Goal: Transaction & Acquisition: Obtain resource

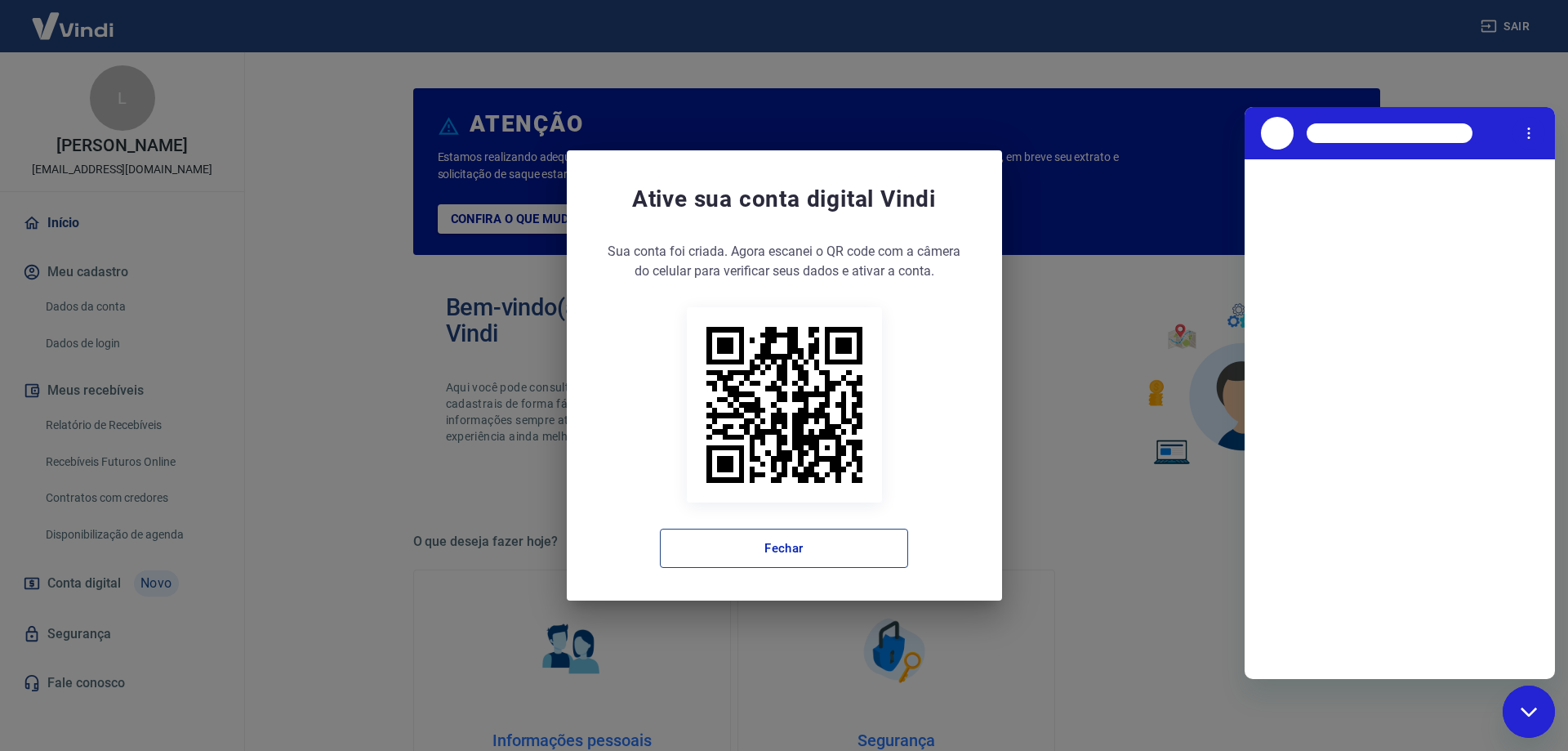
click at [839, 545] on button "Fechar" at bounding box center [784, 548] width 248 height 39
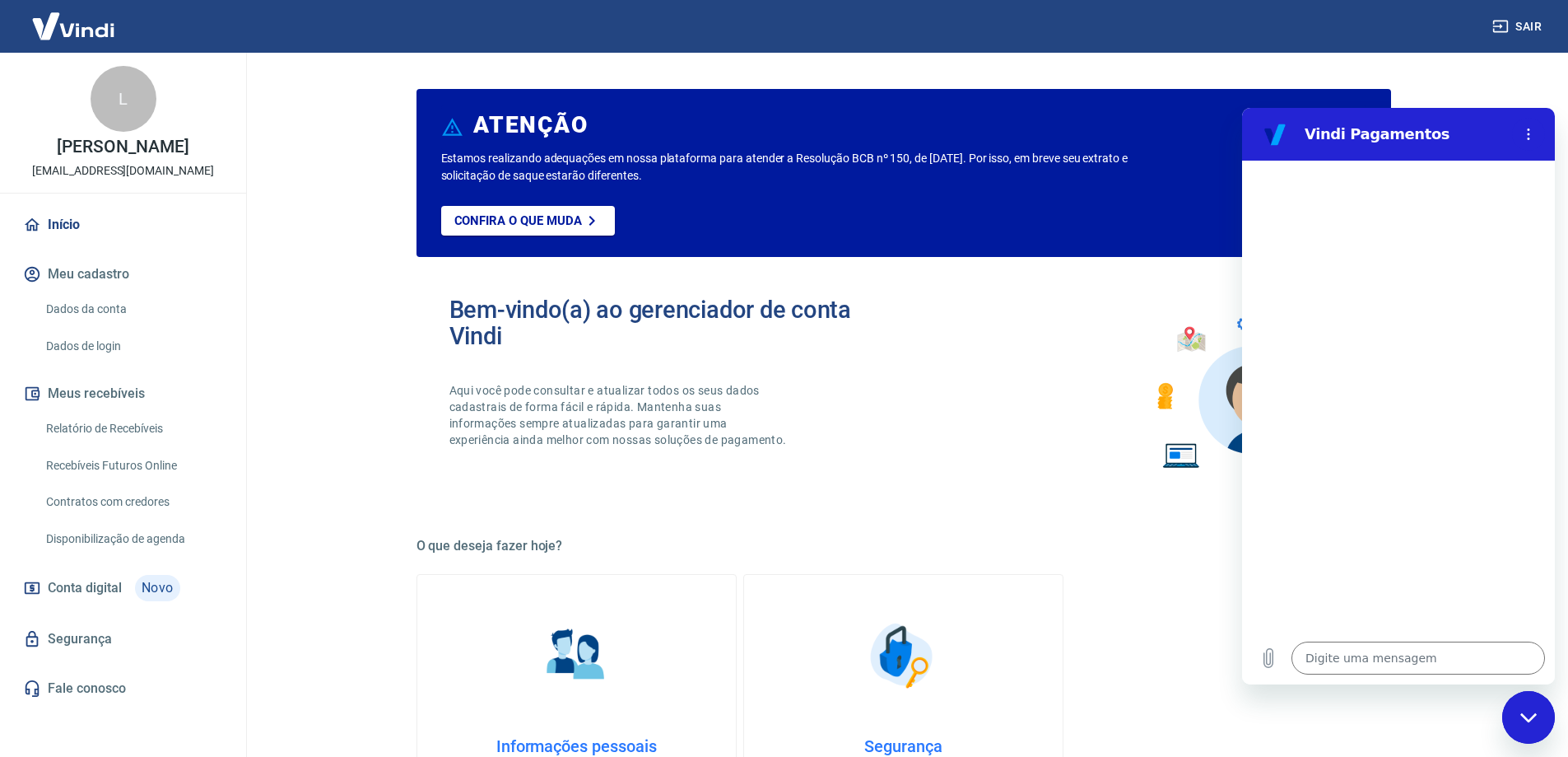
click at [129, 441] on link "Relatório de Recebíveis" at bounding box center [133, 428] width 187 height 34
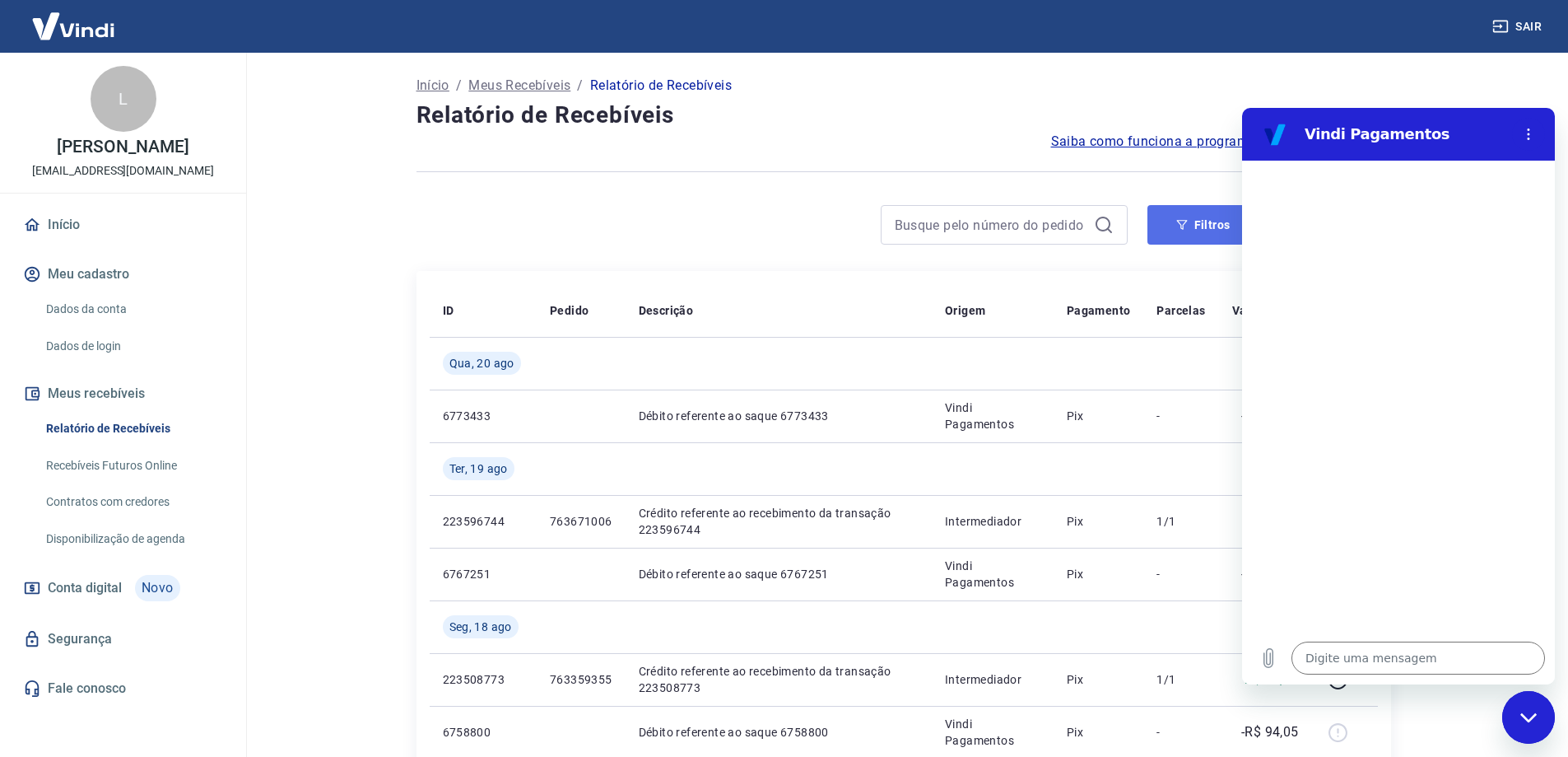
drag, startPoint x: 1193, startPoint y: 223, endPoint x: 197, endPoint y: 131, distance: 1000.2
click at [1193, 223] on button "Filtros" at bounding box center [1203, 225] width 112 height 40
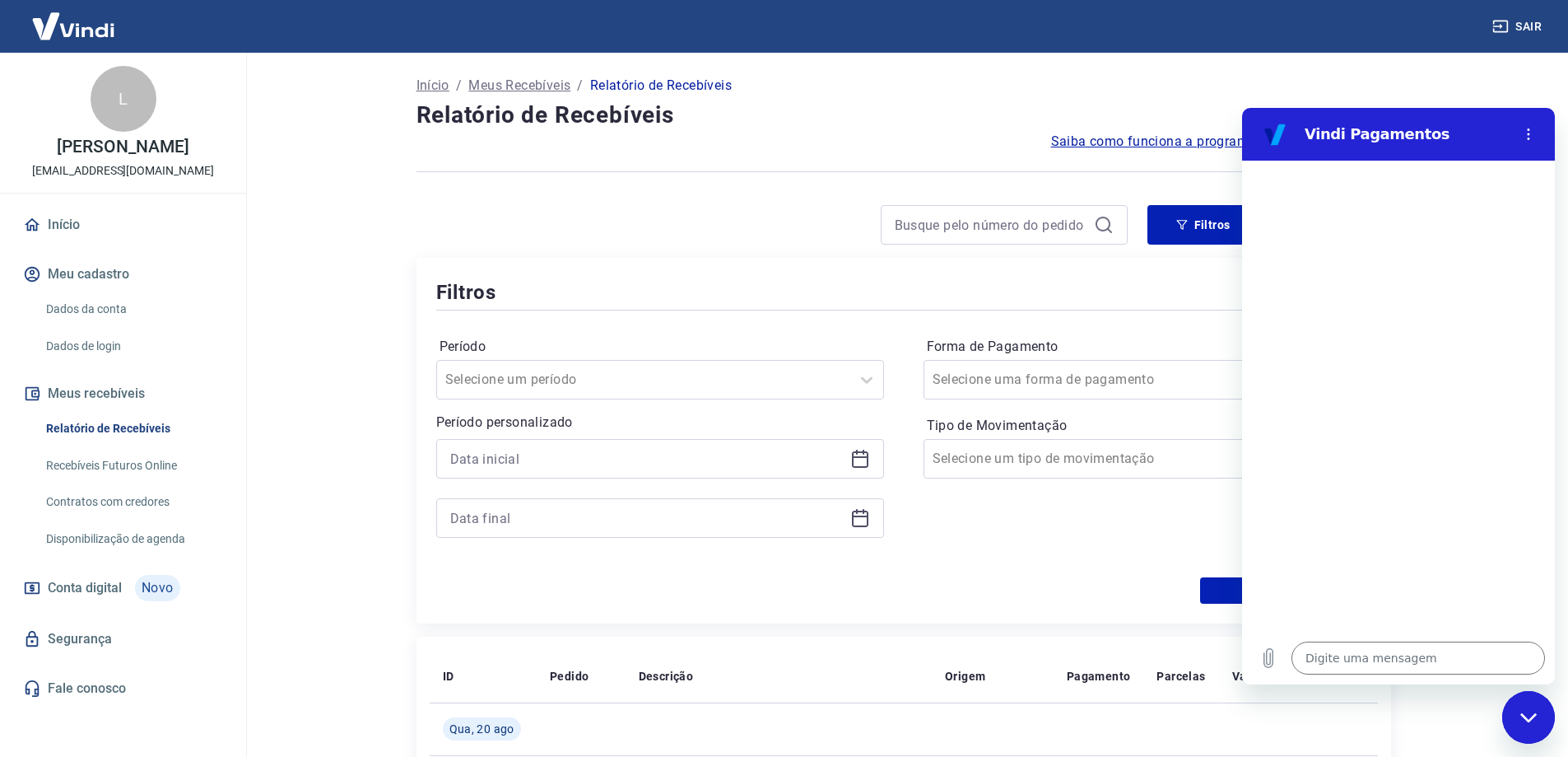
click at [867, 463] on icon at bounding box center [860, 460] width 17 height 17
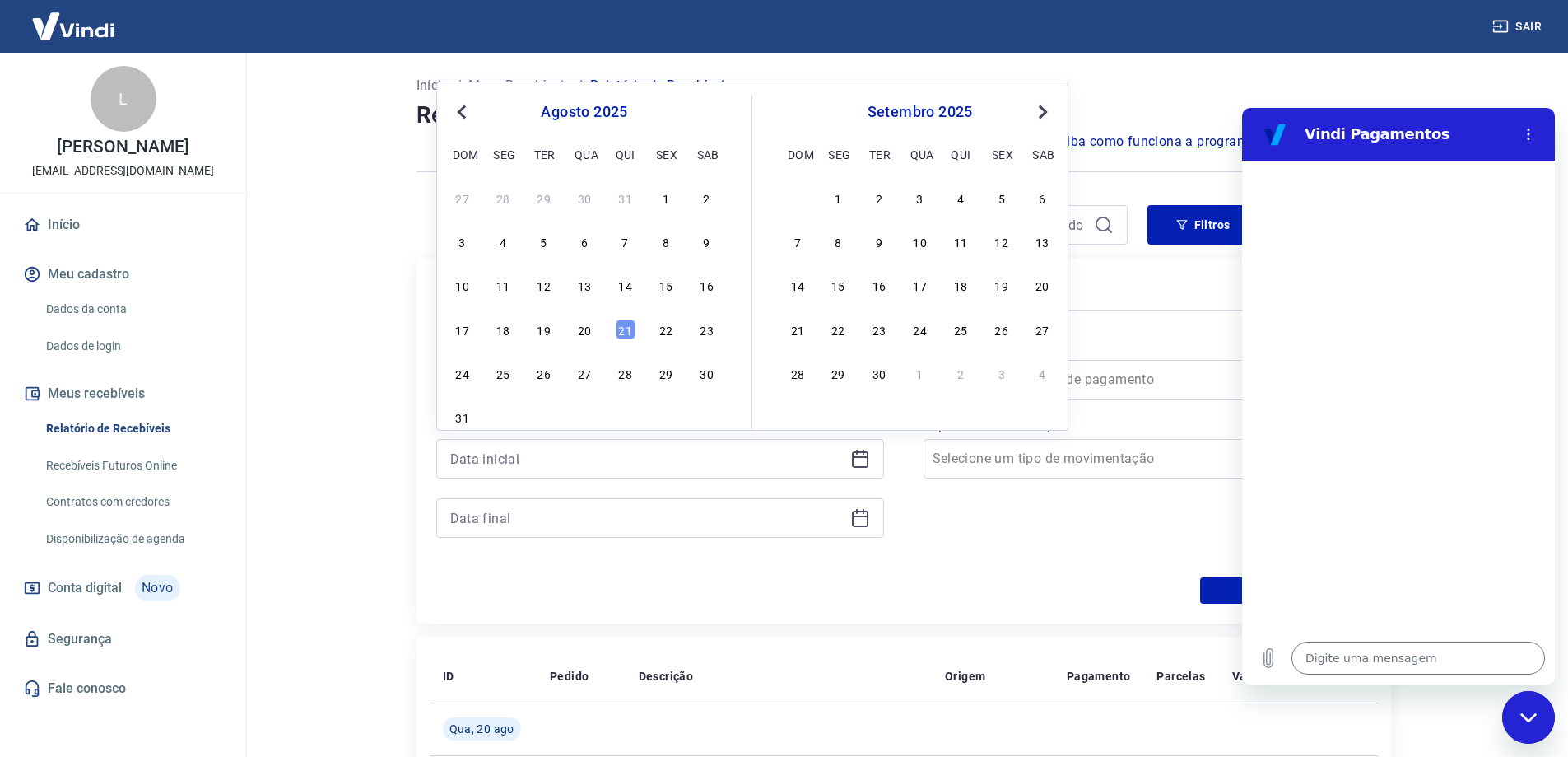
click at [458, 109] on button "Previous Month" at bounding box center [462, 112] width 20 height 20
click at [551, 197] on div "1" at bounding box center [544, 197] width 20 height 20
type input "[DATE]"
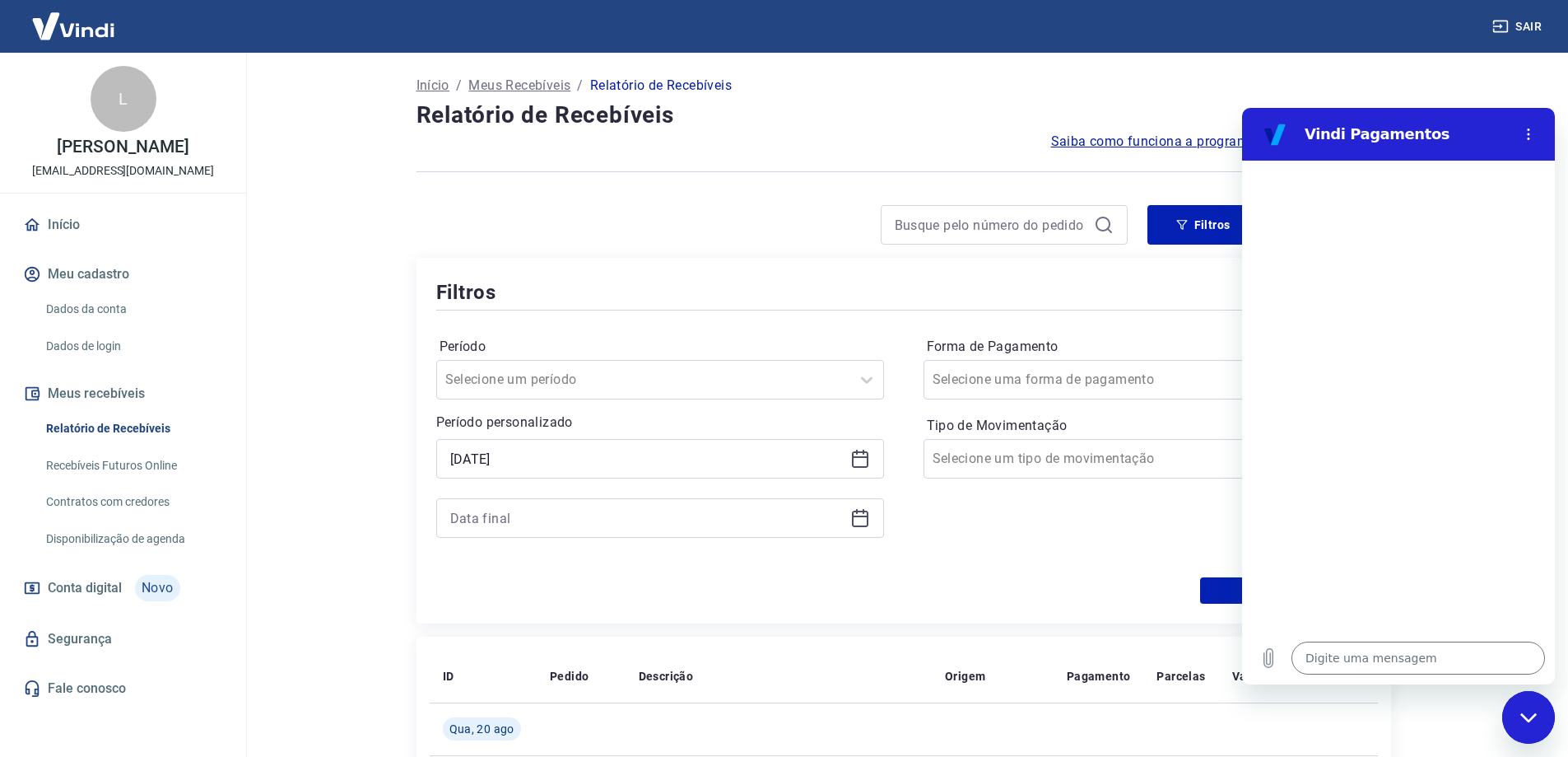
click at [857, 521] on icon at bounding box center [860, 518] width 20 height 20
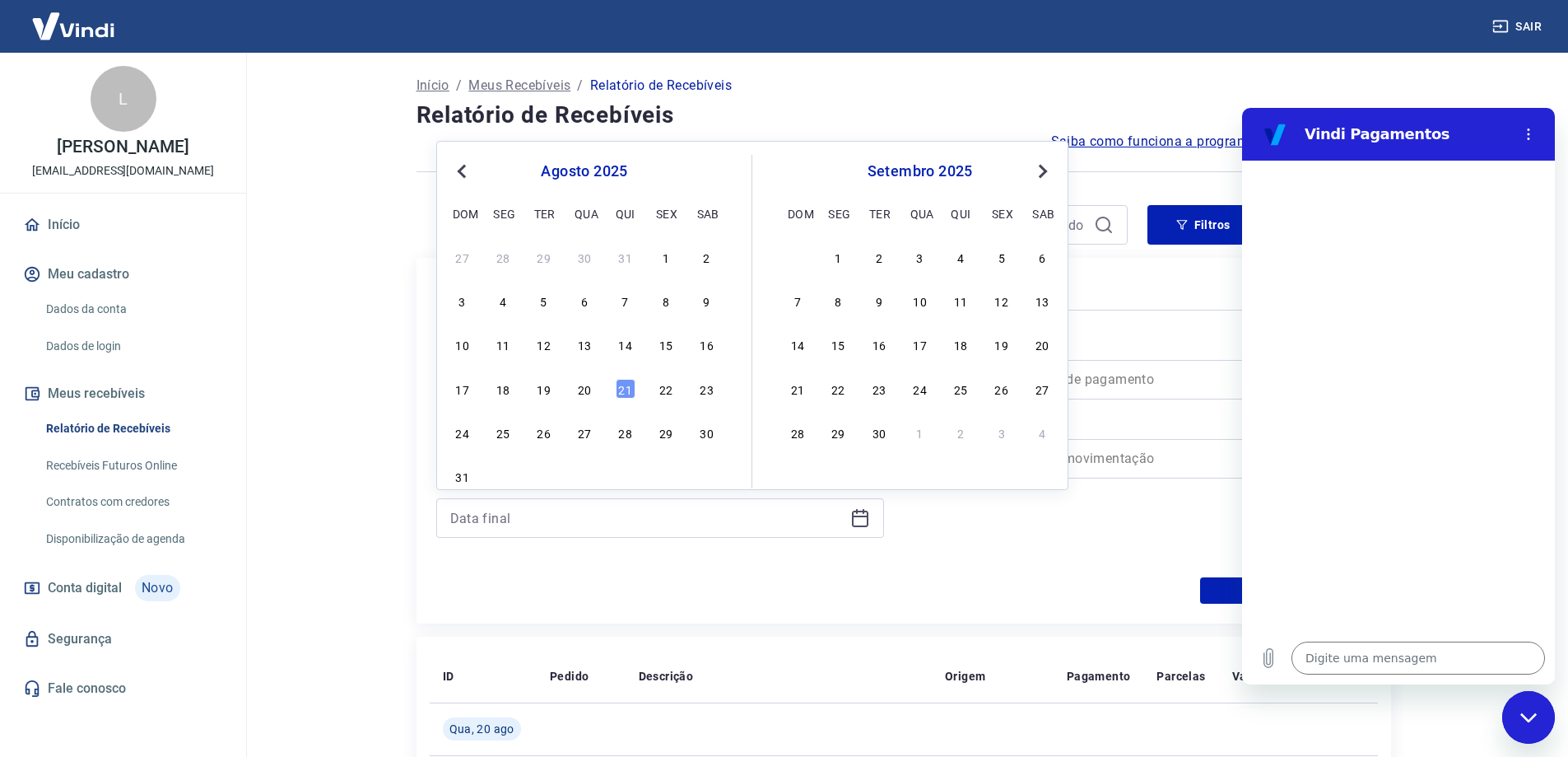
click at [464, 168] on span "Previous Month" at bounding box center [464, 171] width 0 height 19
click at [621, 433] on div "31" at bounding box center [626, 433] width 20 height 20
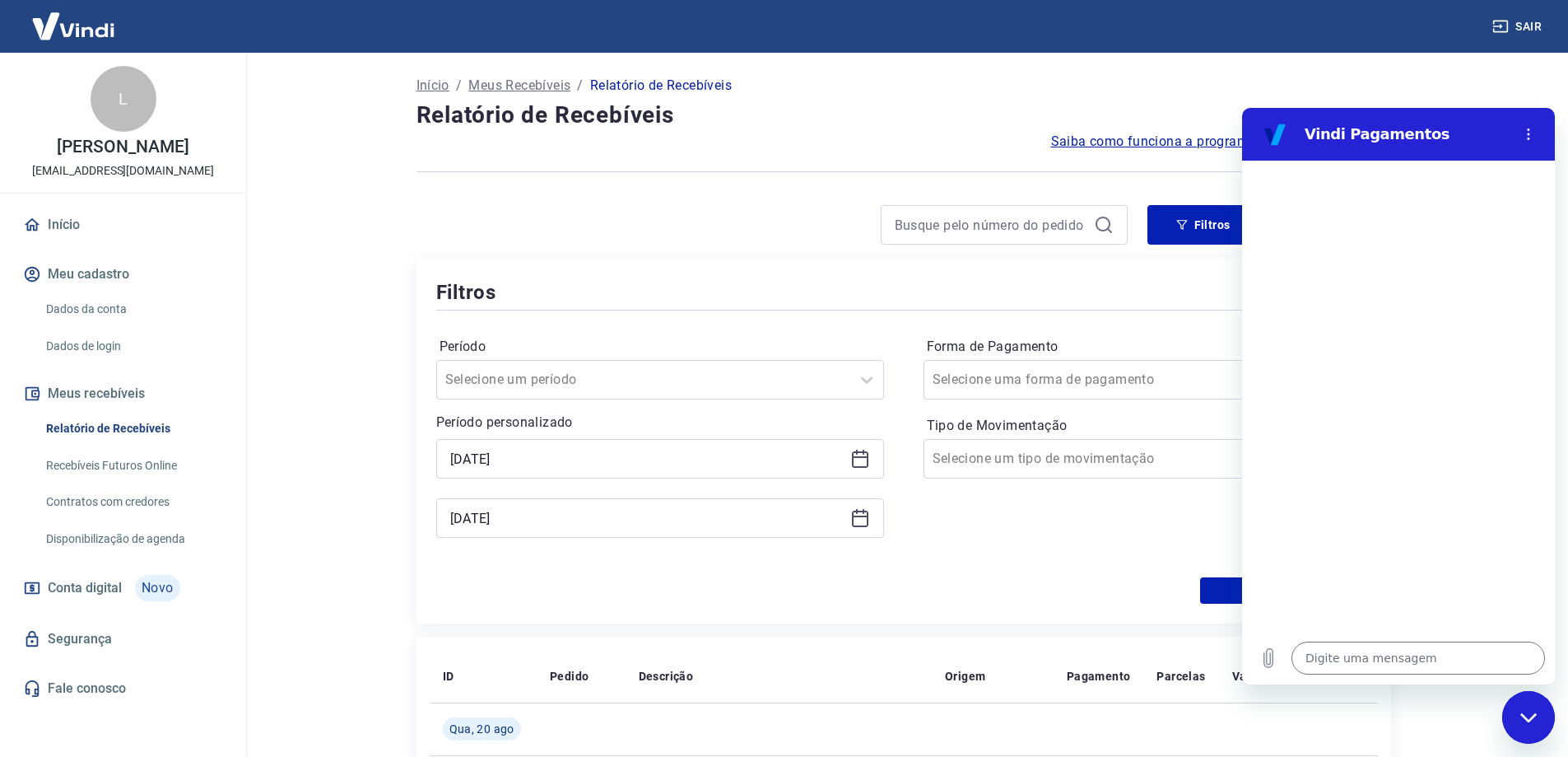
type input "[DATE]"
click at [1099, 371] on div at bounding box center [1131, 380] width 397 height 23
click at [795, 603] on div "Aplicar filtros" at bounding box center [904, 590] width 935 height 26
drag, startPoint x: 1516, startPoint y: 717, endPoint x: 2954, endPoint y: 1296, distance: 1550.2
click at [1516, 717] on div "Fechar janela de mensagens" at bounding box center [1528, 717] width 50 height 50
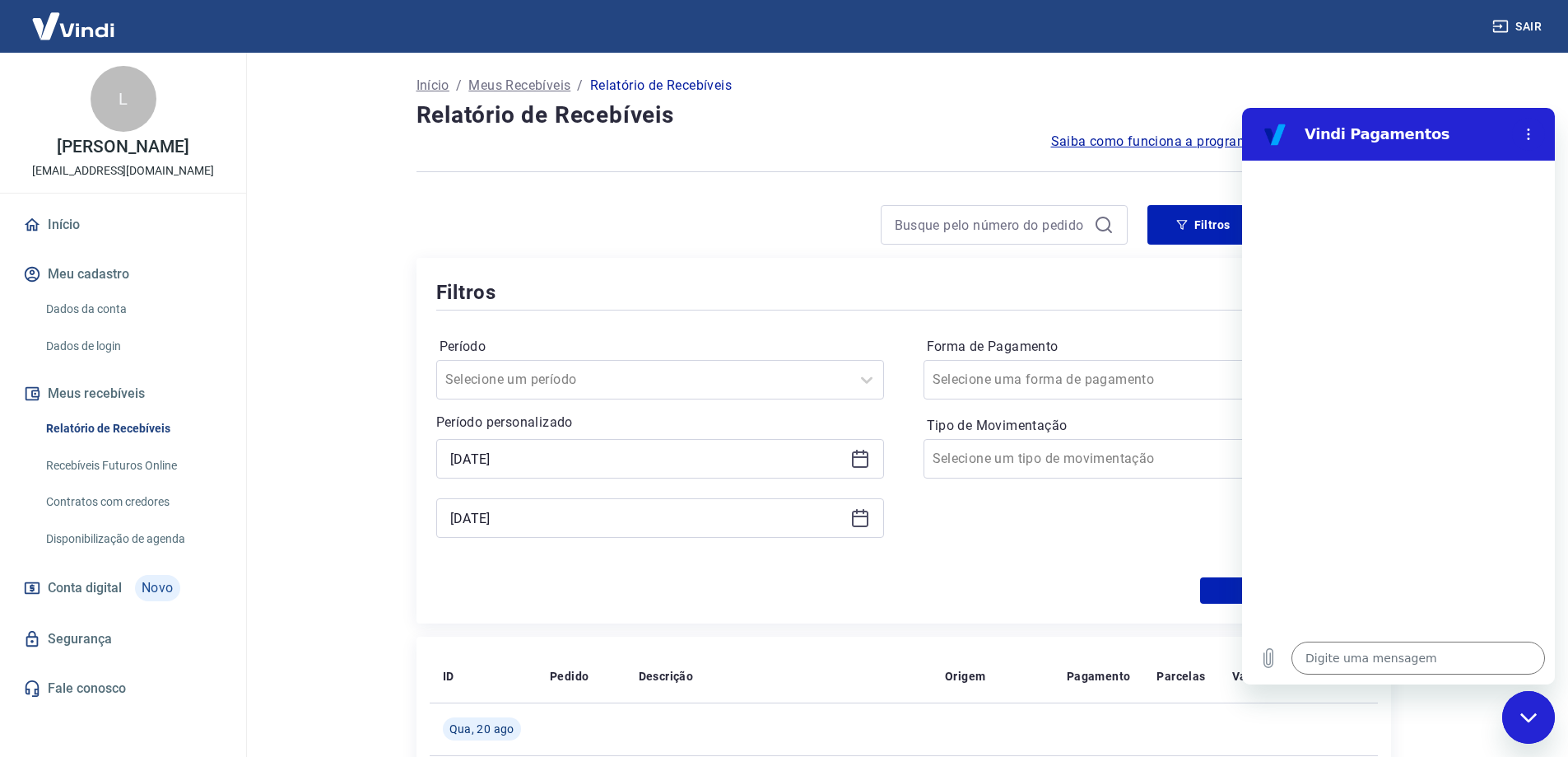
type textarea "x"
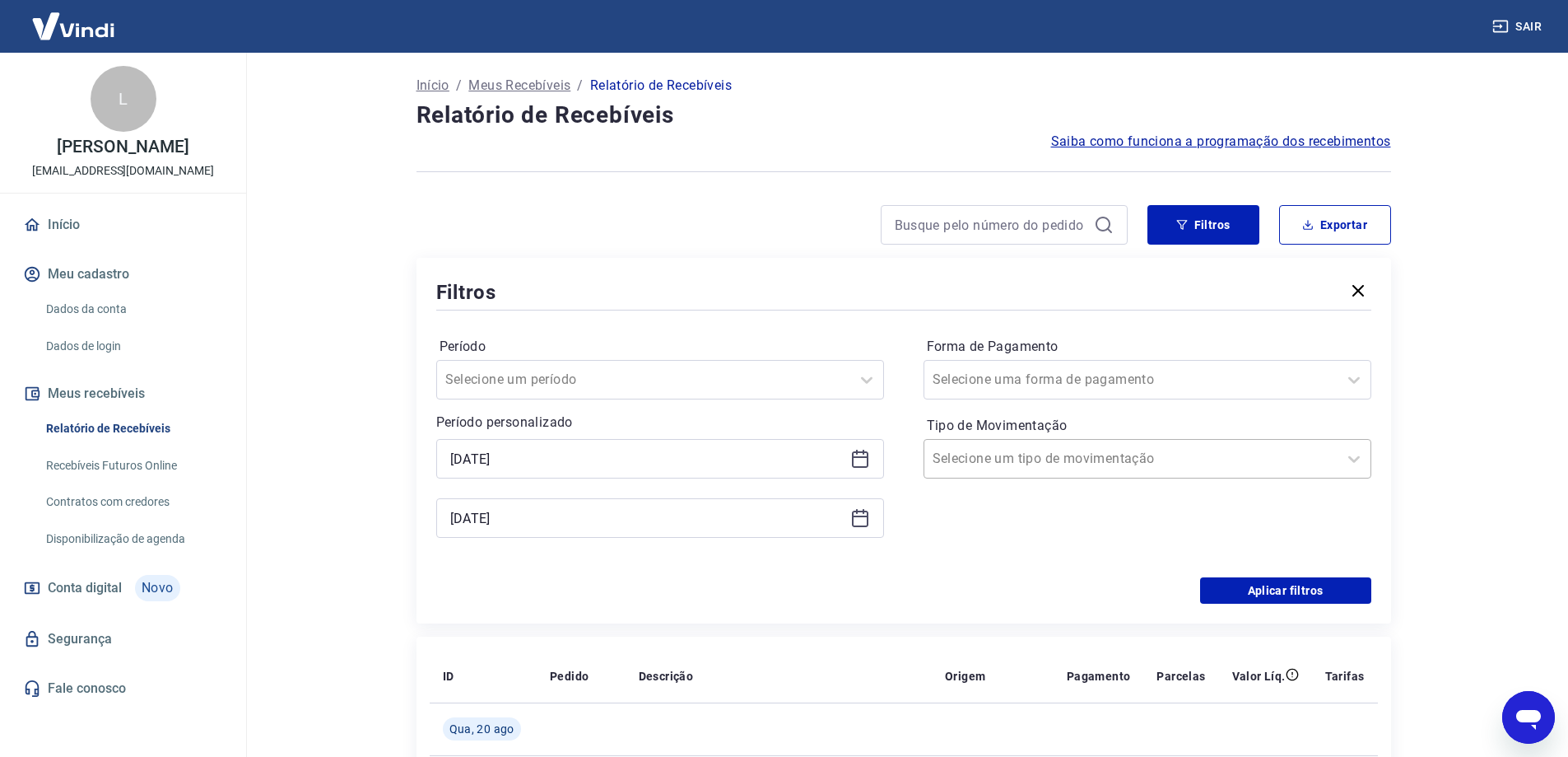
click at [1241, 478] on div "Selecione um tipo de movimentação" at bounding box center [1147, 459] width 448 height 40
click at [843, 611] on div "Filtros Período Selecione um período Período personalizado Selected date: [DATE…" at bounding box center [904, 440] width 975 height 366
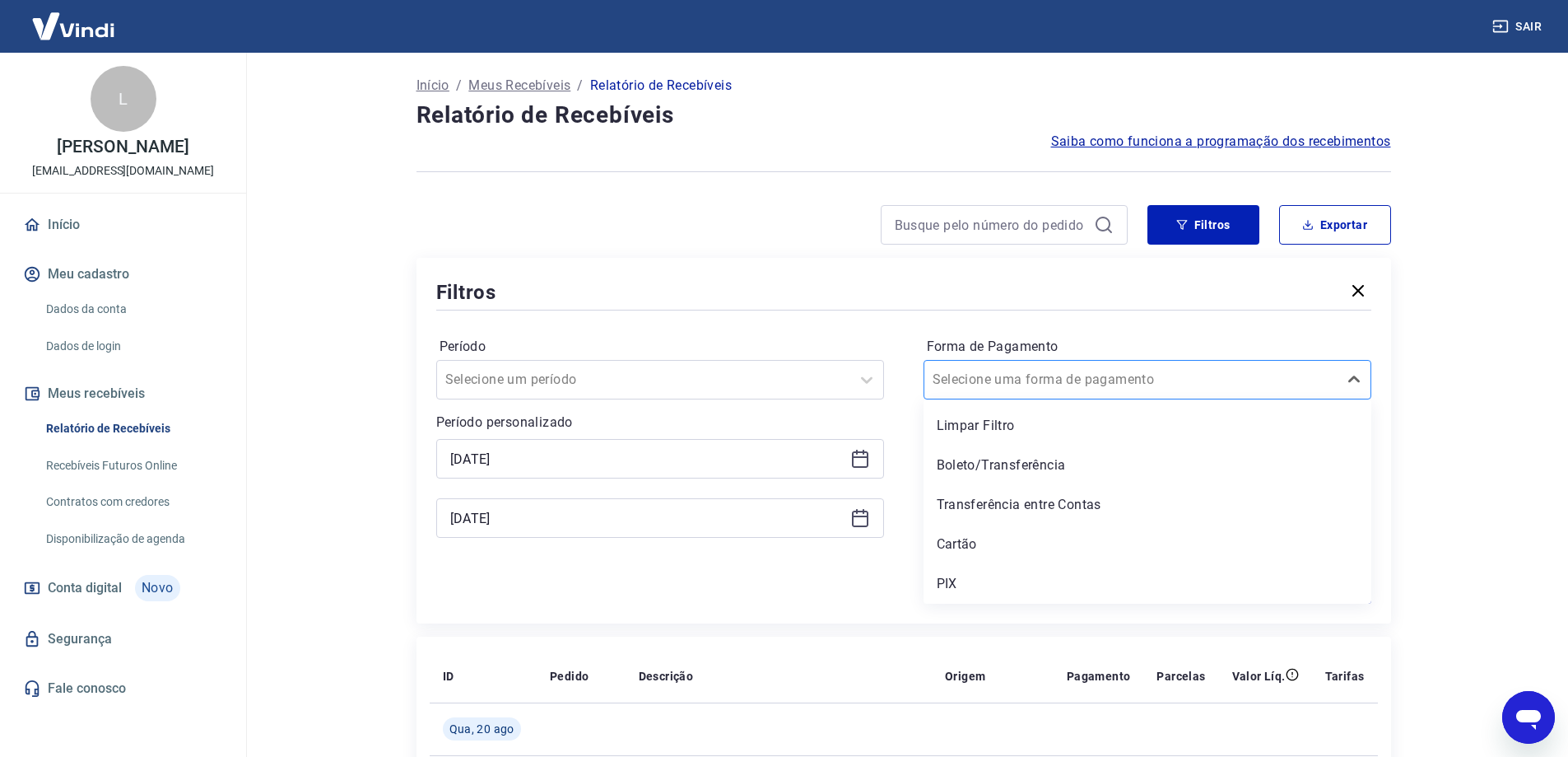
click at [1087, 385] on div at bounding box center [1131, 380] width 397 height 23
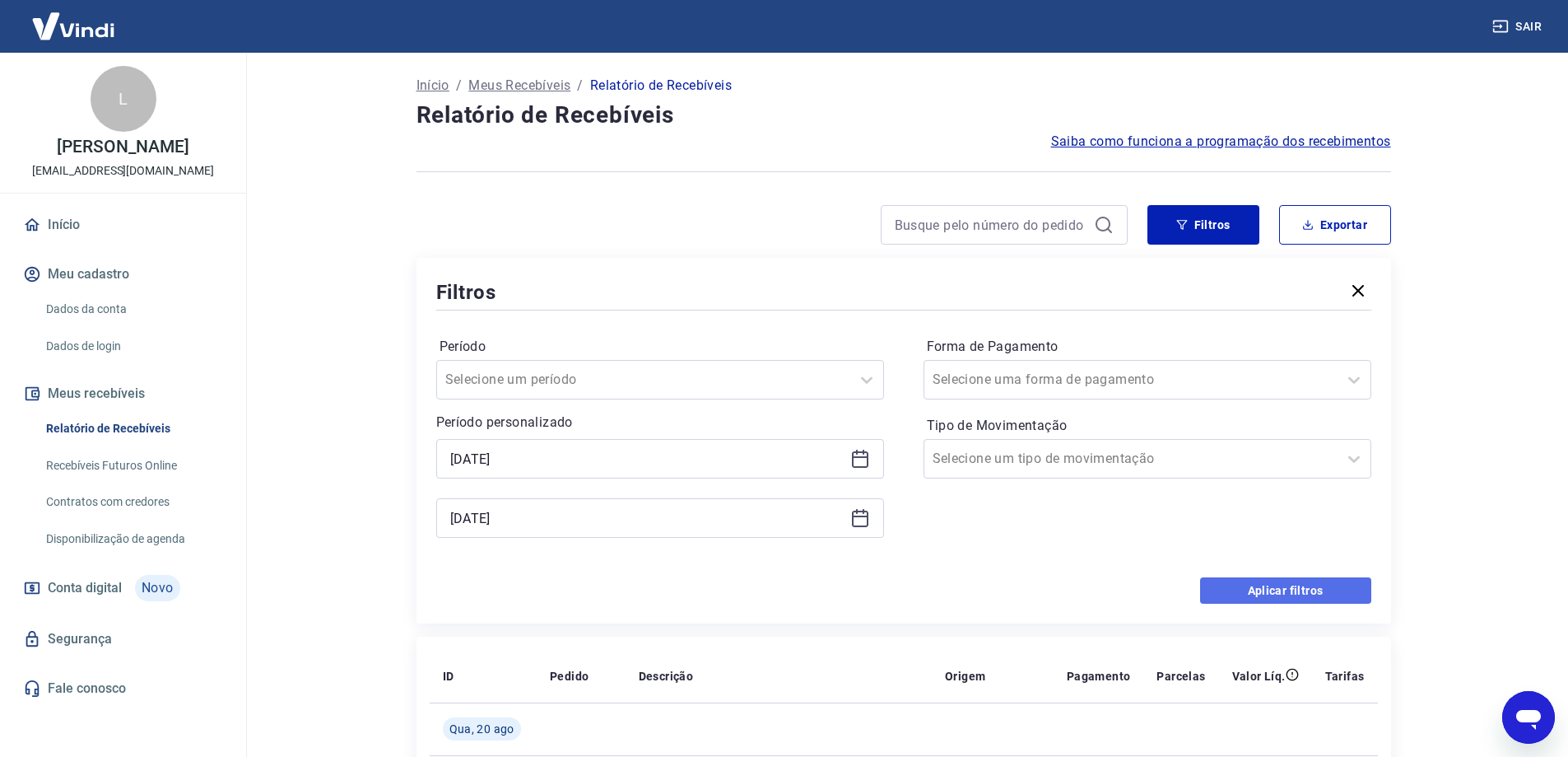
click at [1315, 584] on button "Aplicar filtros" at bounding box center [1285, 590] width 171 height 26
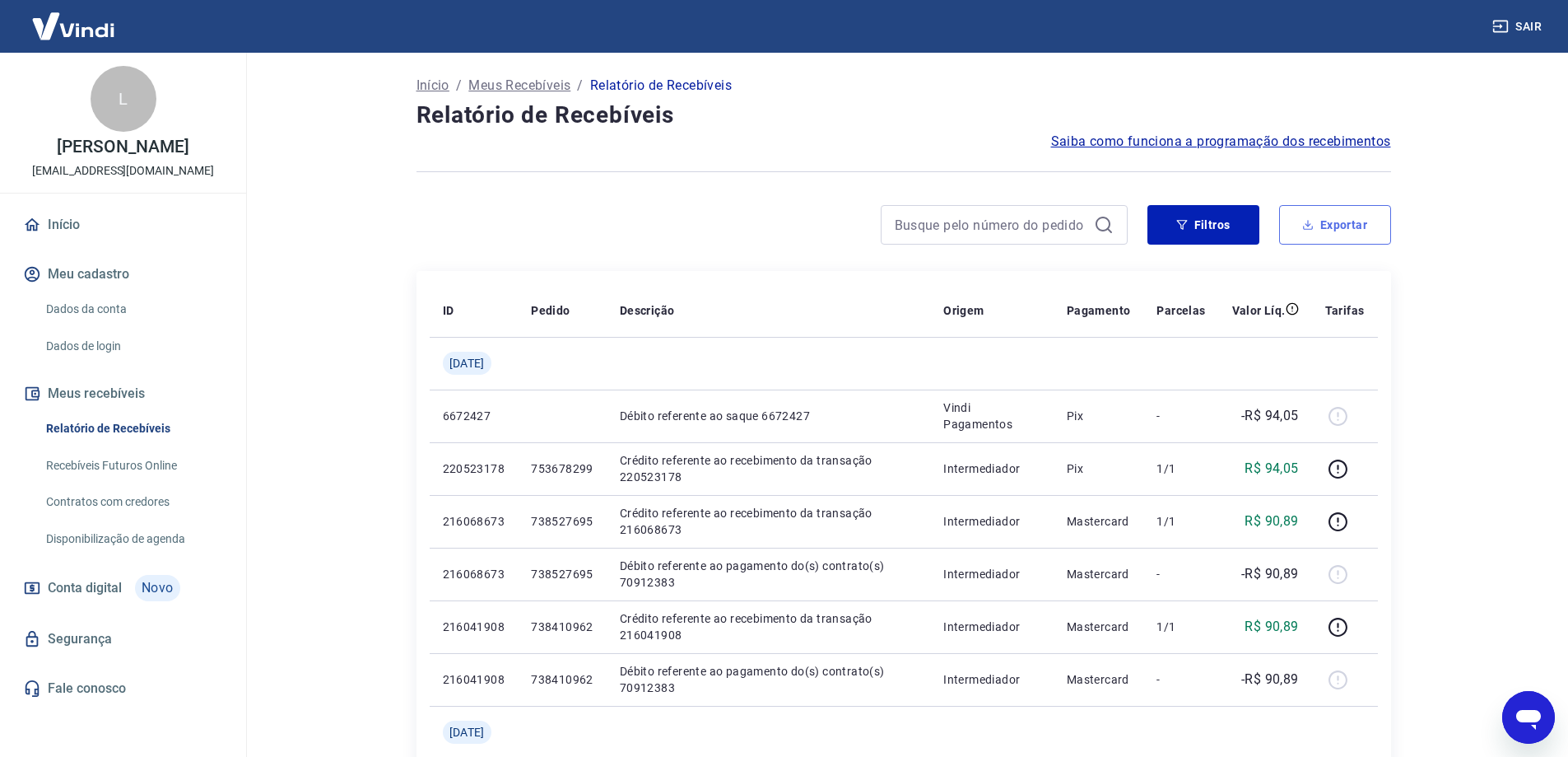
click at [1338, 230] on button "Exportar" at bounding box center [1335, 225] width 112 height 40
type input "[DATE]"
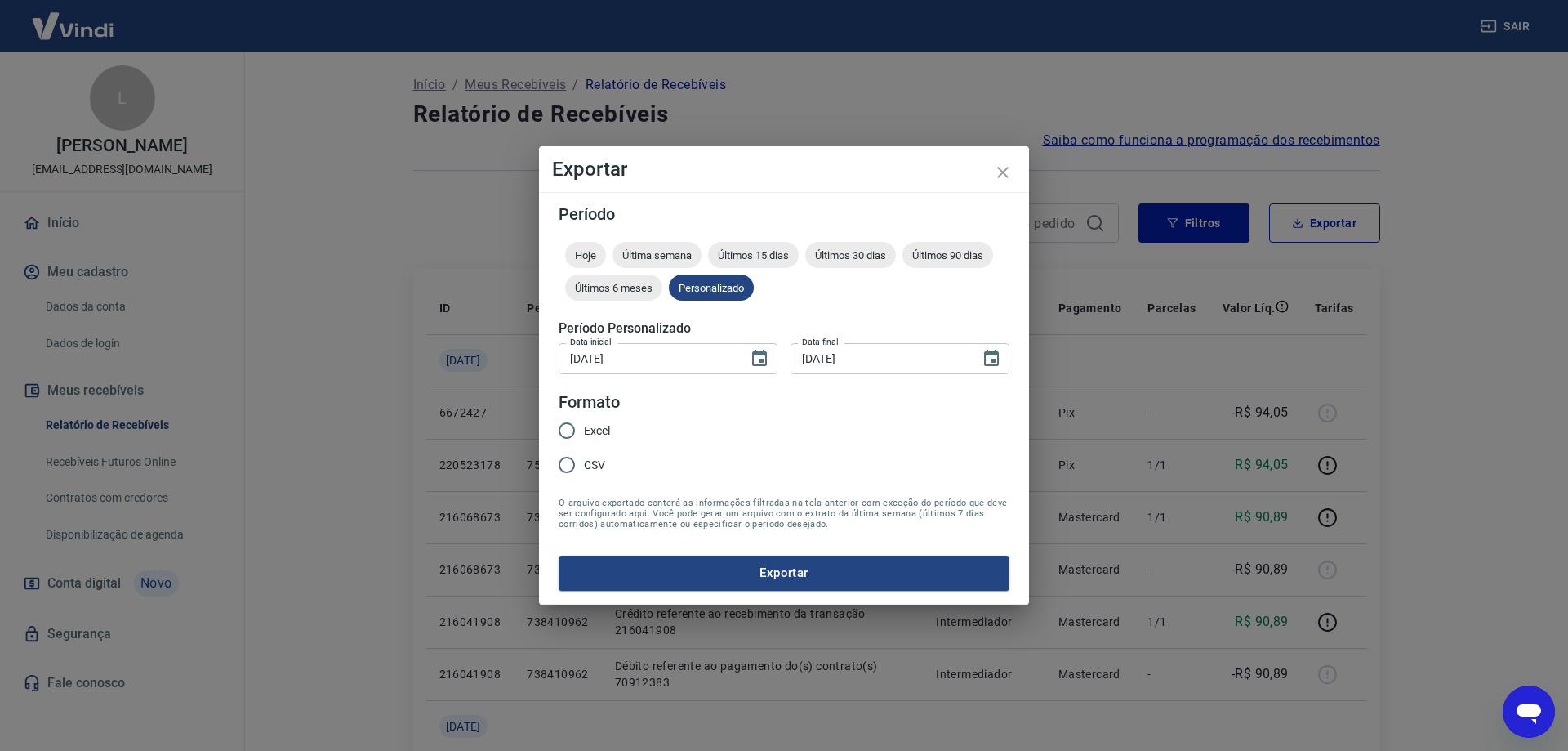
click at [557, 426] on input "Excel" at bounding box center [567, 431] width 34 height 34
radio input "true"
click at [667, 578] on button "Exportar" at bounding box center [784, 572] width 451 height 34
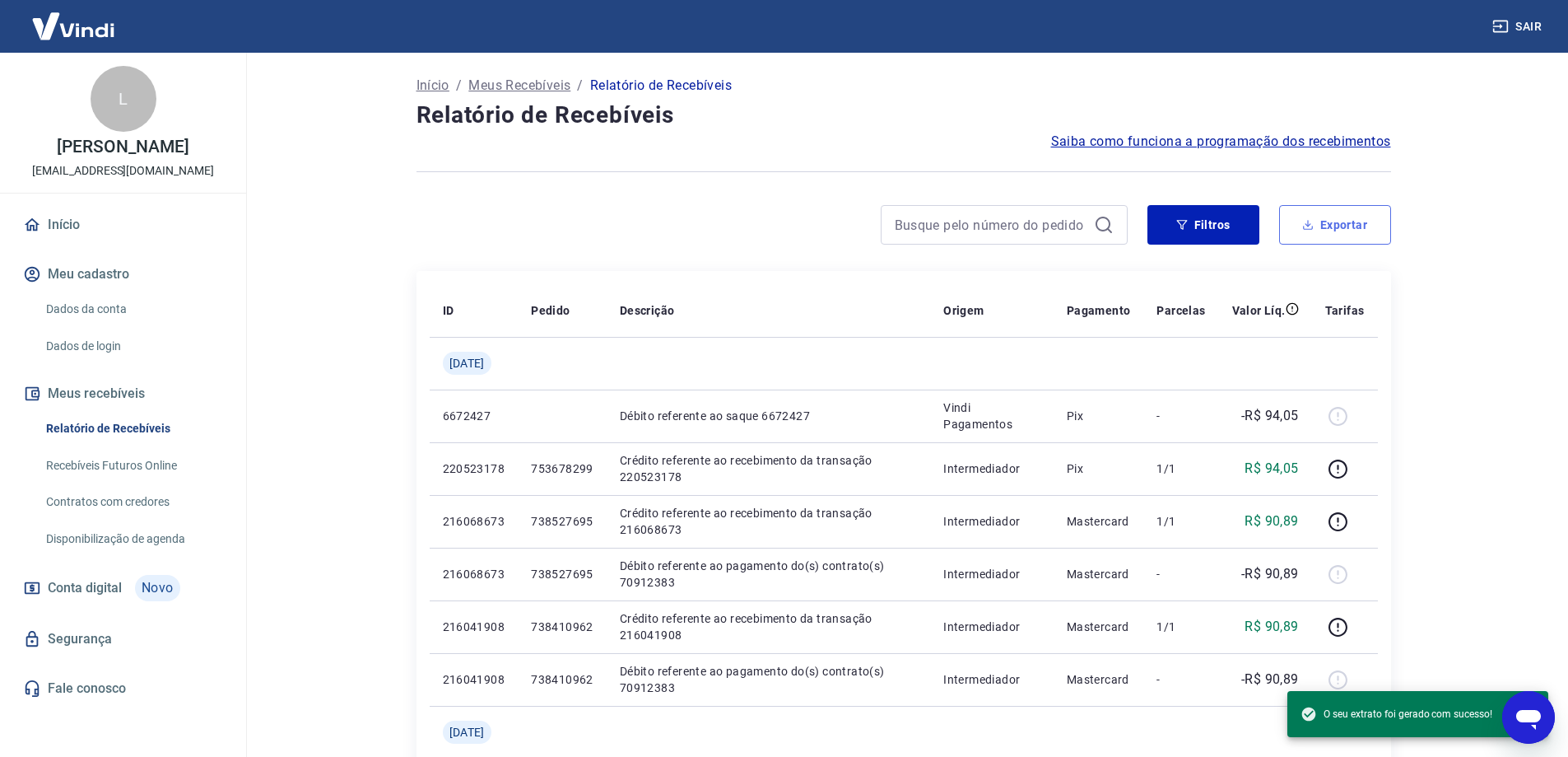
click at [1334, 225] on button "Exportar" at bounding box center [1335, 225] width 112 height 40
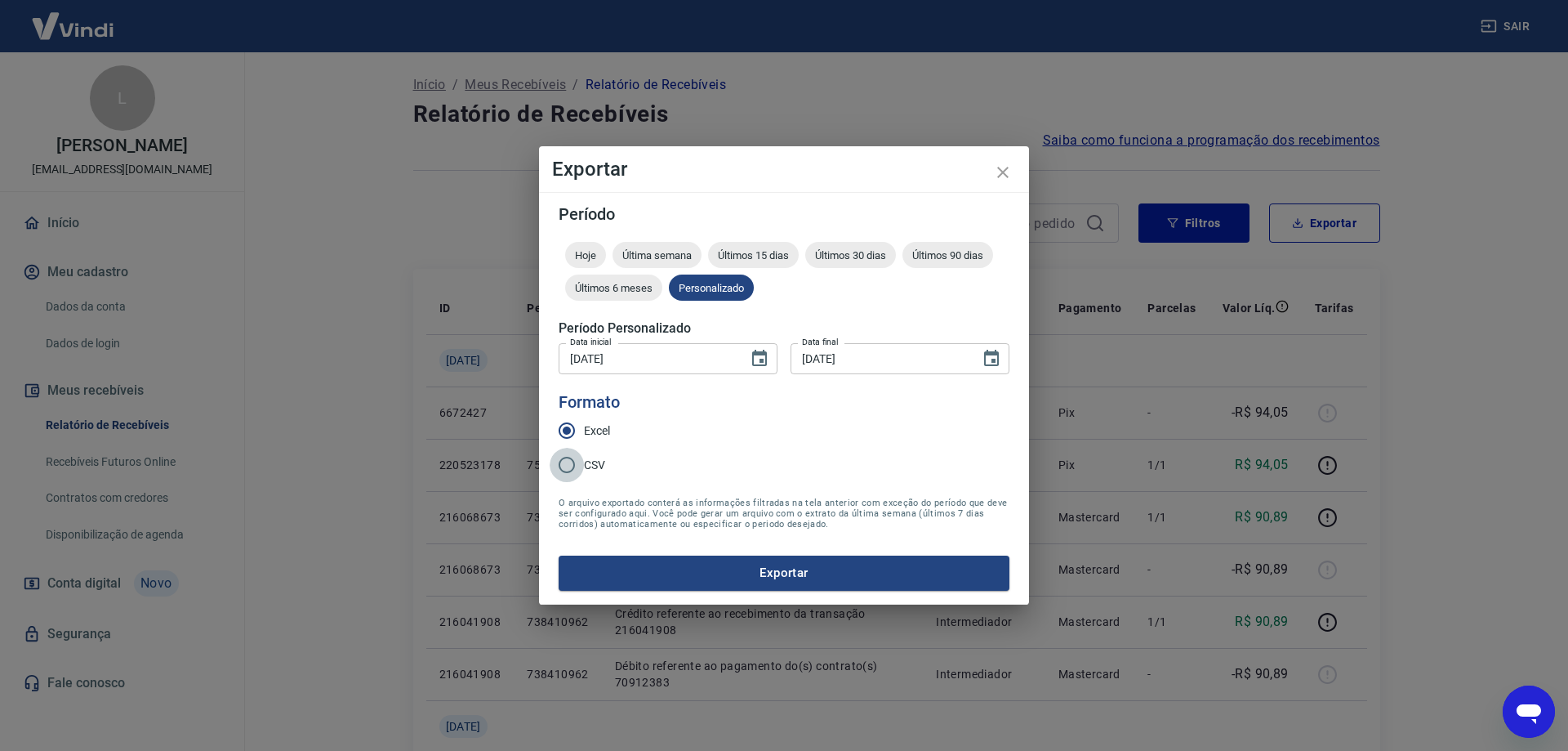
click at [568, 458] on input "CSV" at bounding box center [567, 465] width 34 height 34
radio input "true"
click at [685, 565] on button "Exportar" at bounding box center [784, 572] width 451 height 34
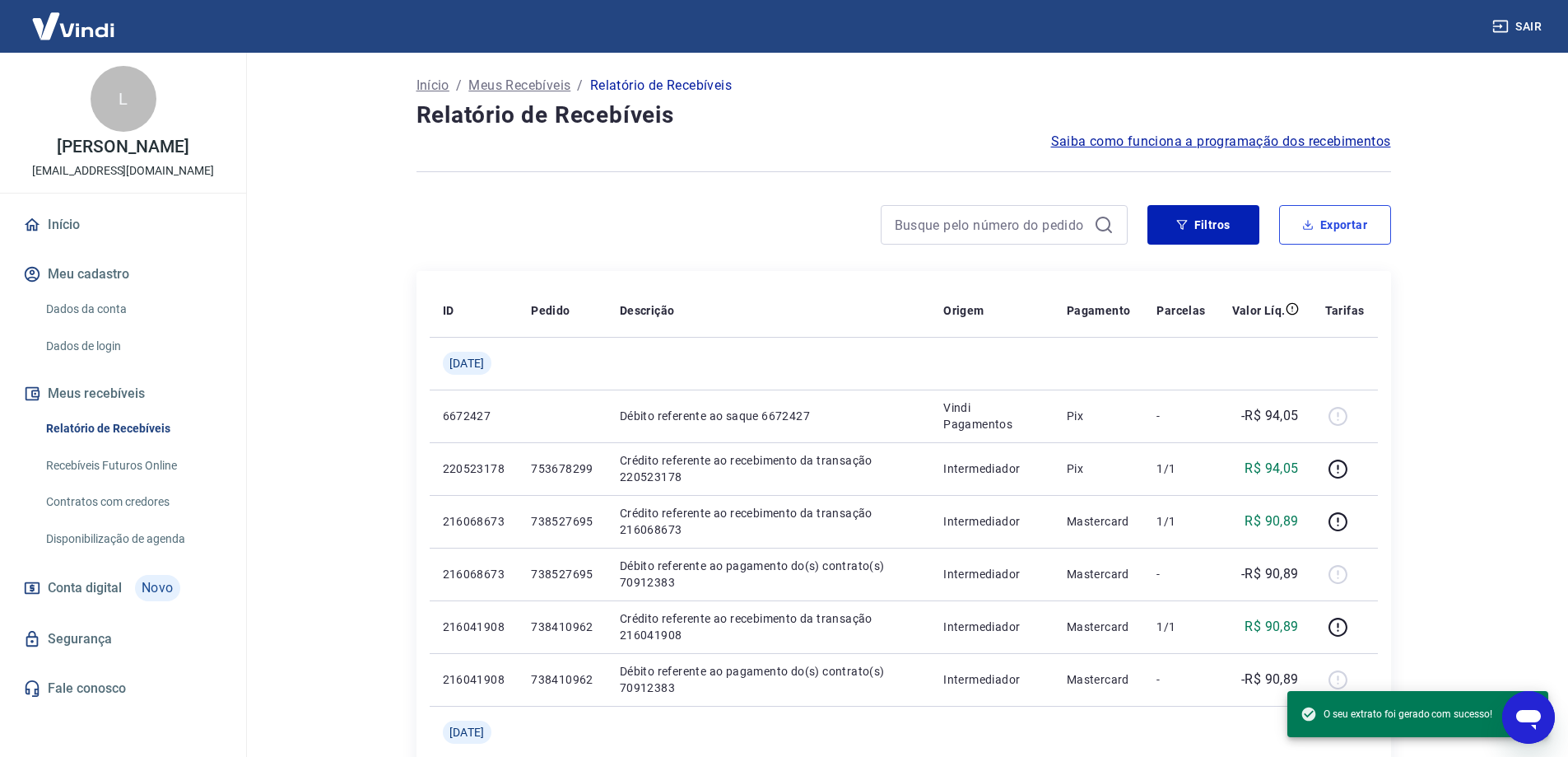
type textarea "x"
